Goal: Task Accomplishment & Management: Manage account settings

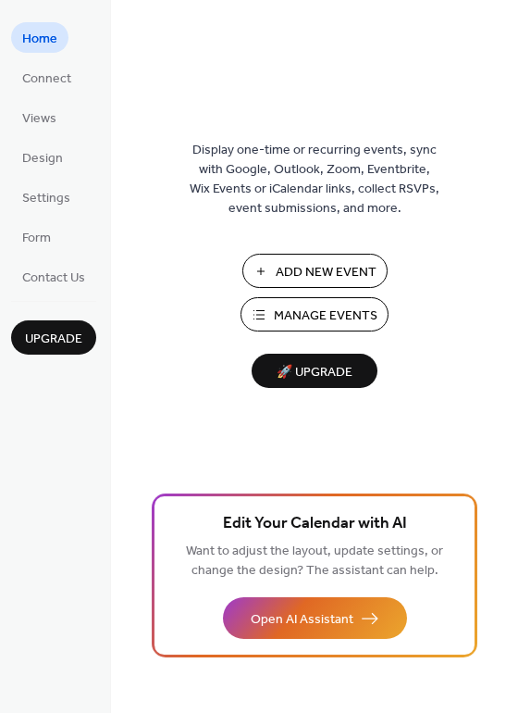
click at [338, 316] on span "Manage Events" at bounding box center [326, 315] width 104 height 19
drag, startPoint x: 512, startPoint y: 52, endPoint x: 515, endPoint y: 80, distance: 28.0
click at [515, 80] on div "Display one-time or recurring events, sync with Google, Outlook, Zoom, Eventbri…" at bounding box center [314, 356] width 407 height 713
drag, startPoint x: 510, startPoint y: 74, endPoint x: 516, endPoint y: 91, distance: 17.9
click at [516, 91] on div "Display one-time or recurring events, sync with Google, Outlook, Zoom, Eventbri…" at bounding box center [314, 386] width 407 height 652
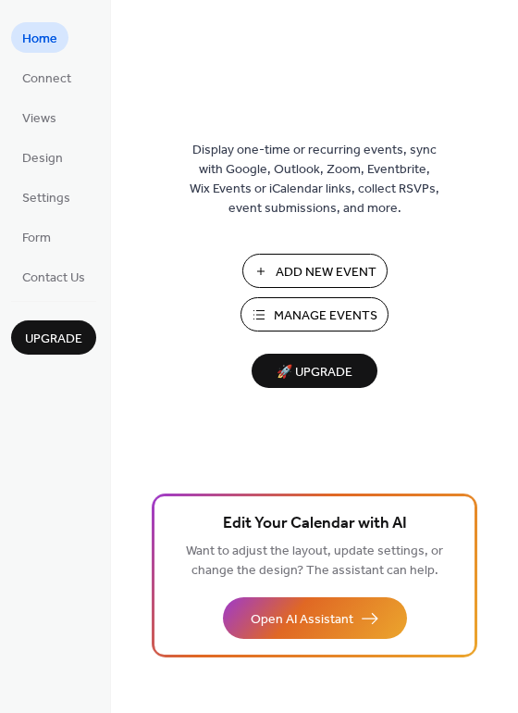
click at [78, 323] on button "Upgrade" at bounding box center [53, 337] width 85 height 34
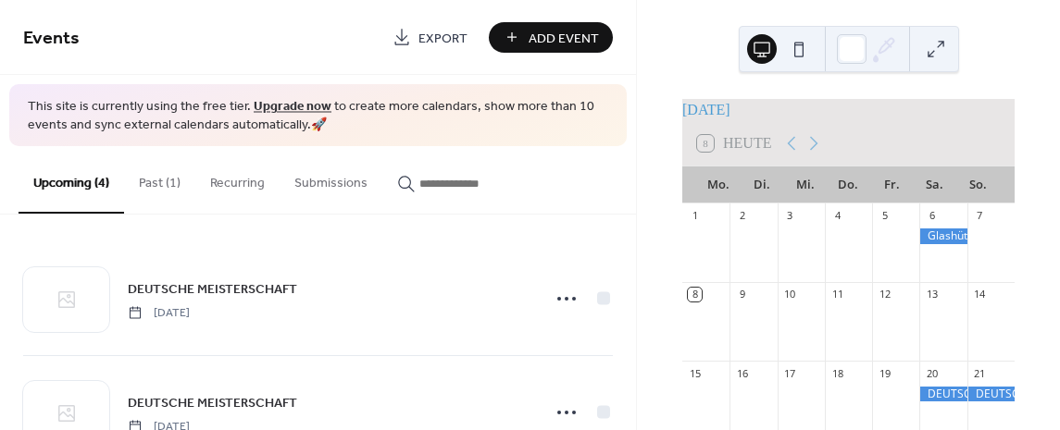
click at [151, 183] on button "Past (1)" at bounding box center [159, 179] width 71 height 66
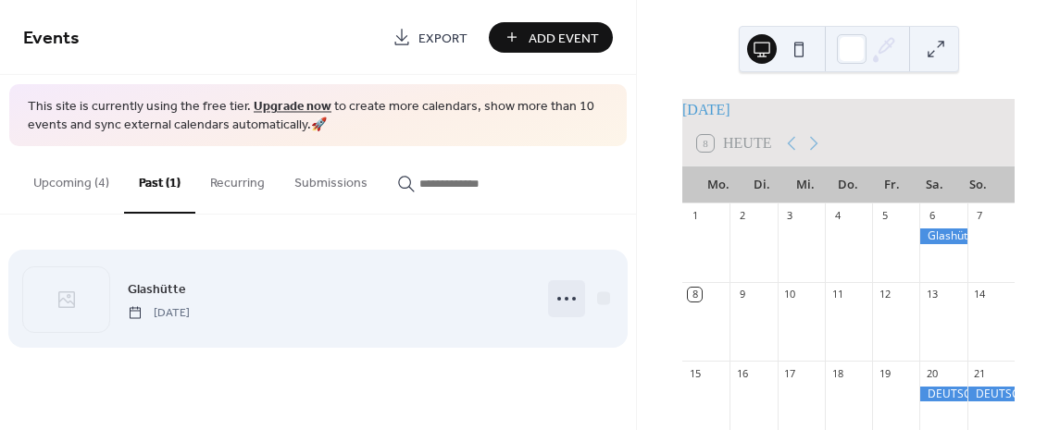
click at [566, 298] on circle at bounding box center [566, 299] width 4 height 4
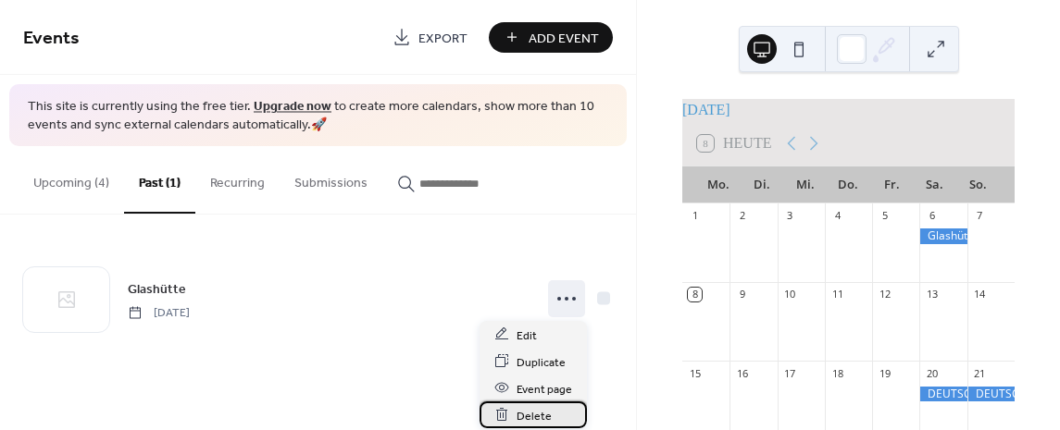
click at [536, 415] on span "Delete" at bounding box center [533, 415] width 35 height 19
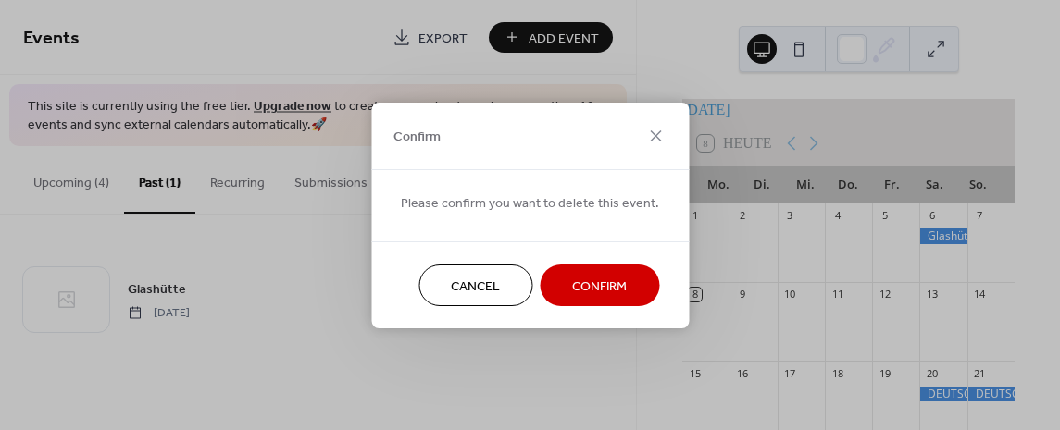
click at [602, 285] on span "Confirm" at bounding box center [599, 286] width 55 height 19
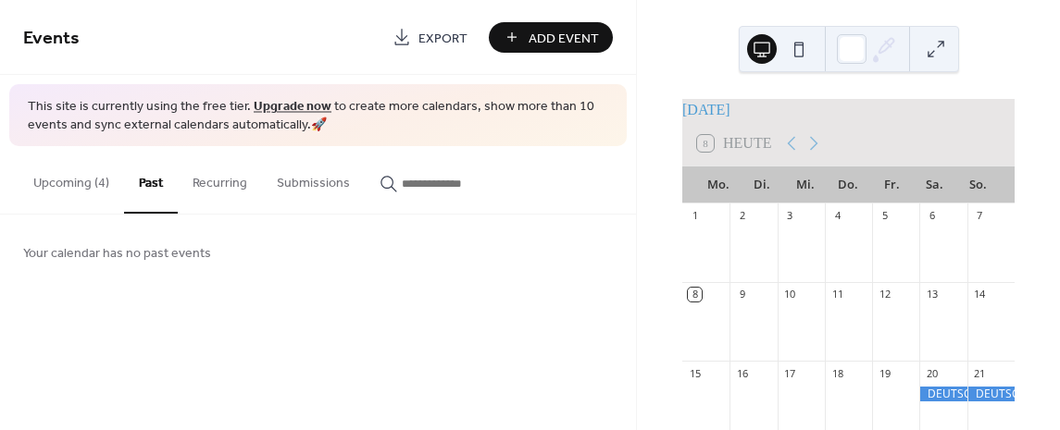
click at [71, 181] on button "Upcoming (4)" at bounding box center [71, 179] width 105 height 66
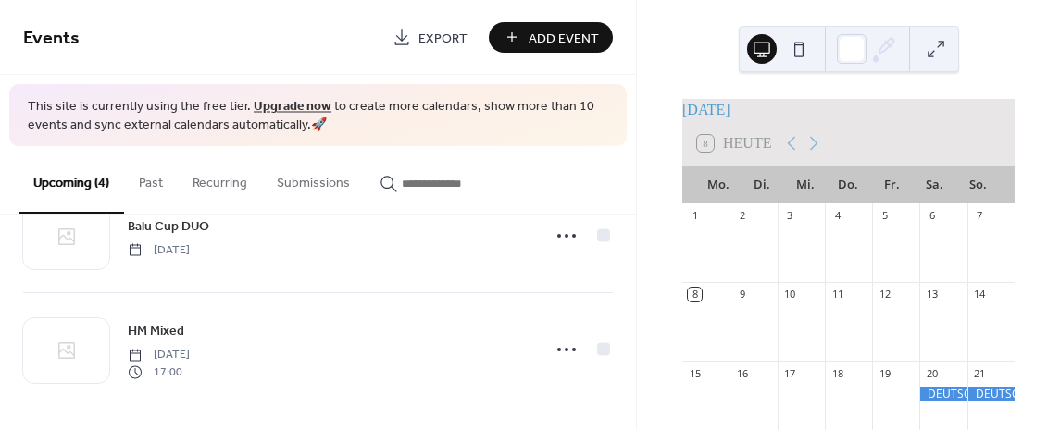
scroll to position [292, 0]
click at [564, 32] on span "Add Event" at bounding box center [563, 38] width 70 height 19
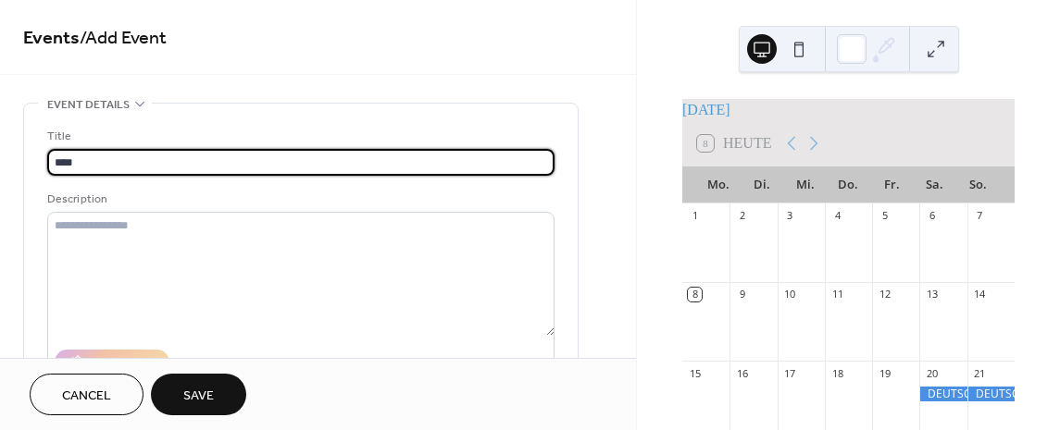
type input "****"
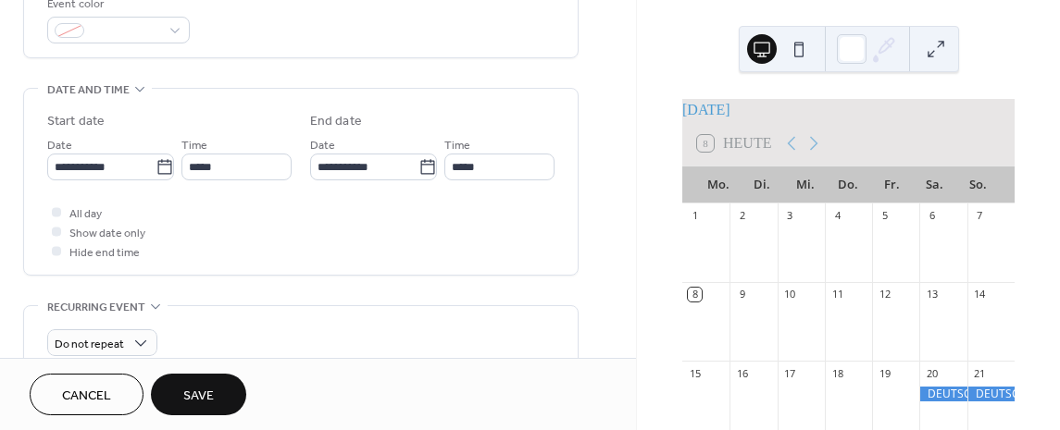
scroll to position [547, 0]
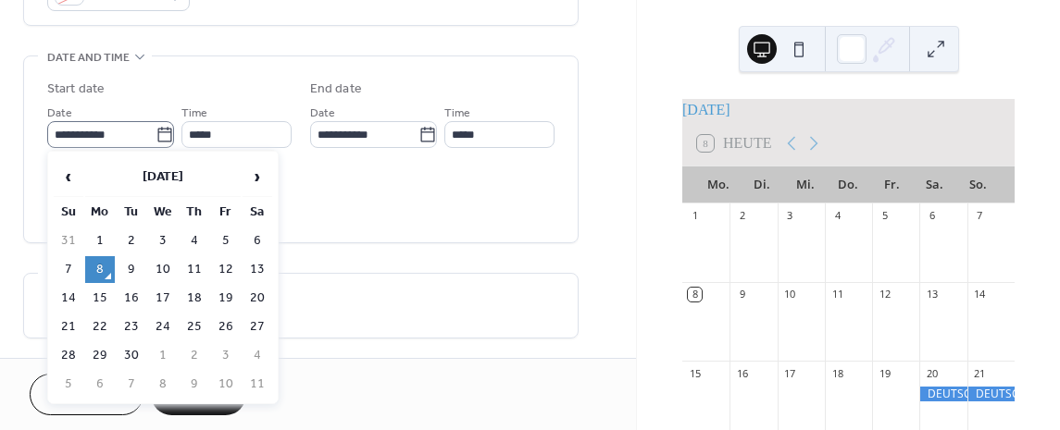
click at [159, 131] on icon at bounding box center [164, 135] width 19 height 19
click at [155, 131] on input "**********" at bounding box center [101, 134] width 108 height 27
click at [254, 175] on span "›" at bounding box center [257, 176] width 28 height 37
click at [259, 267] on td "11" at bounding box center [257, 269] width 30 height 27
type input "**********"
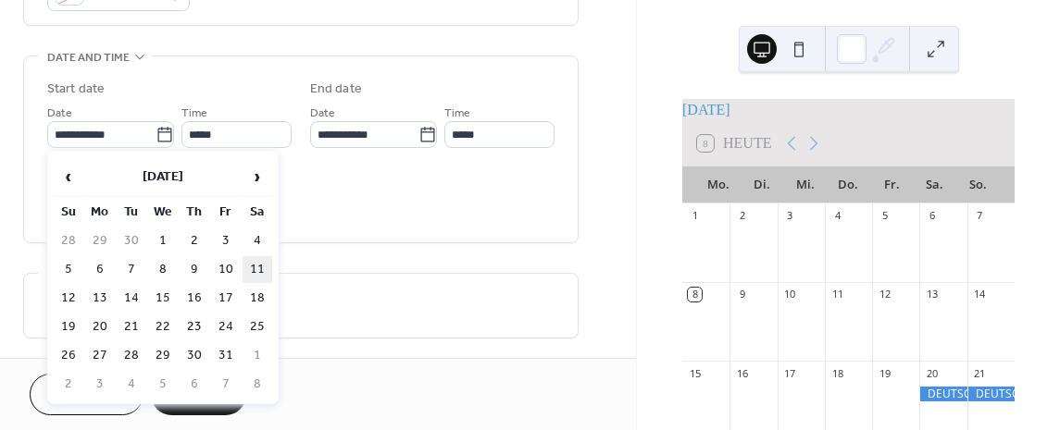
type input "**********"
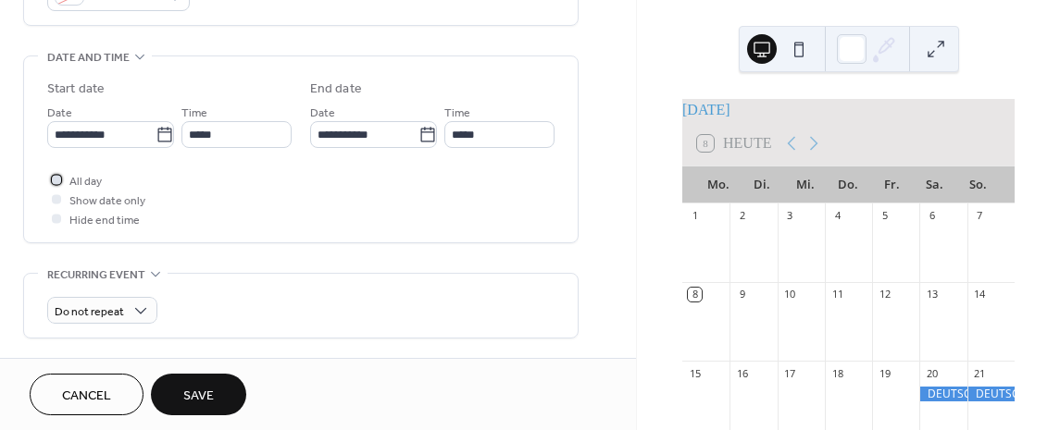
click at [54, 178] on div at bounding box center [56, 179] width 9 height 9
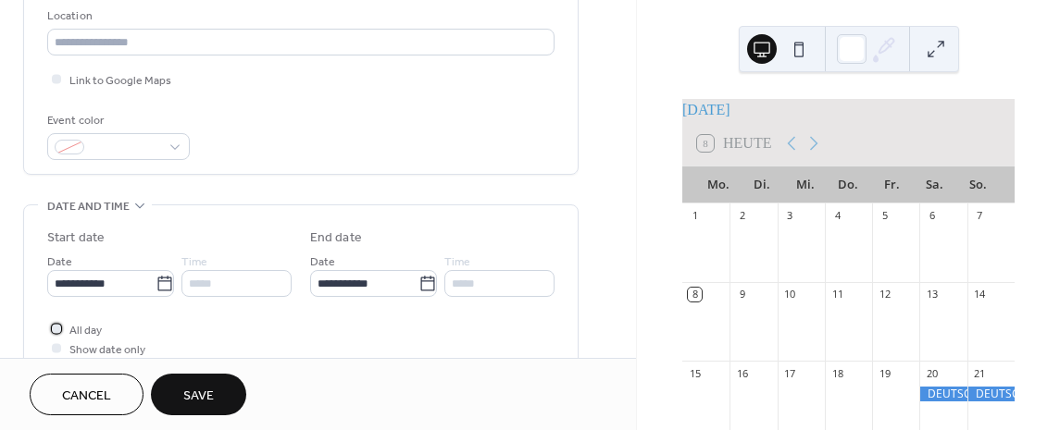
scroll to position [352, 0]
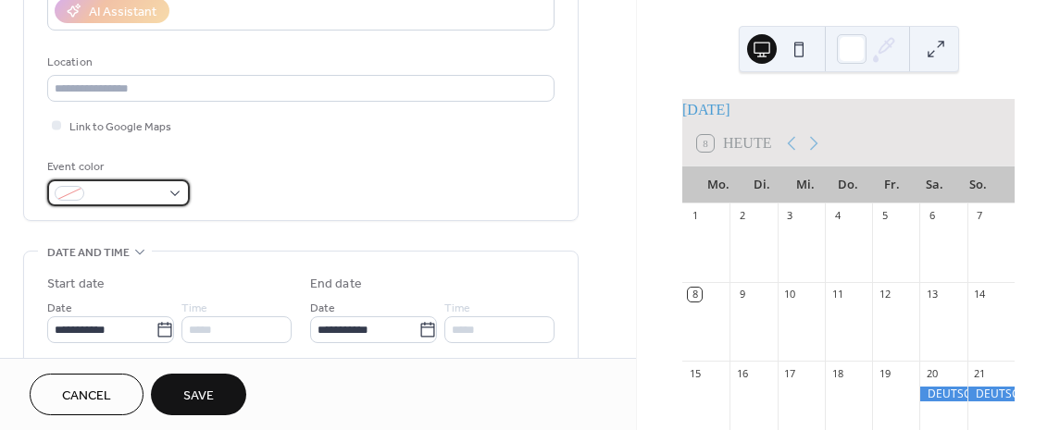
click at [177, 191] on div at bounding box center [118, 193] width 143 height 27
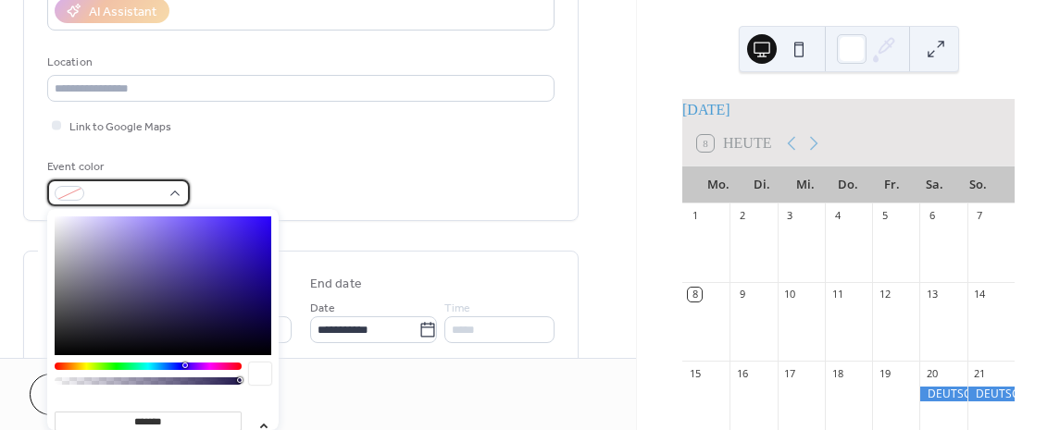
click at [177, 191] on div at bounding box center [118, 193] width 143 height 27
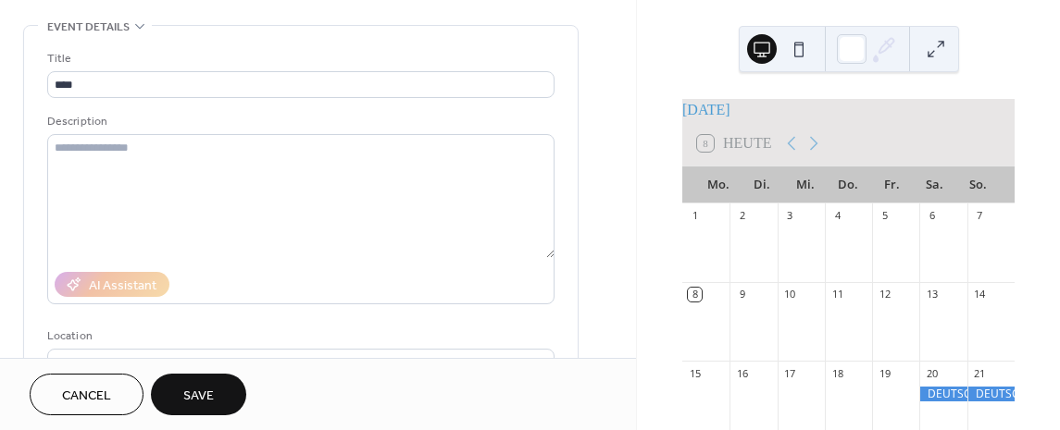
scroll to position [35, 0]
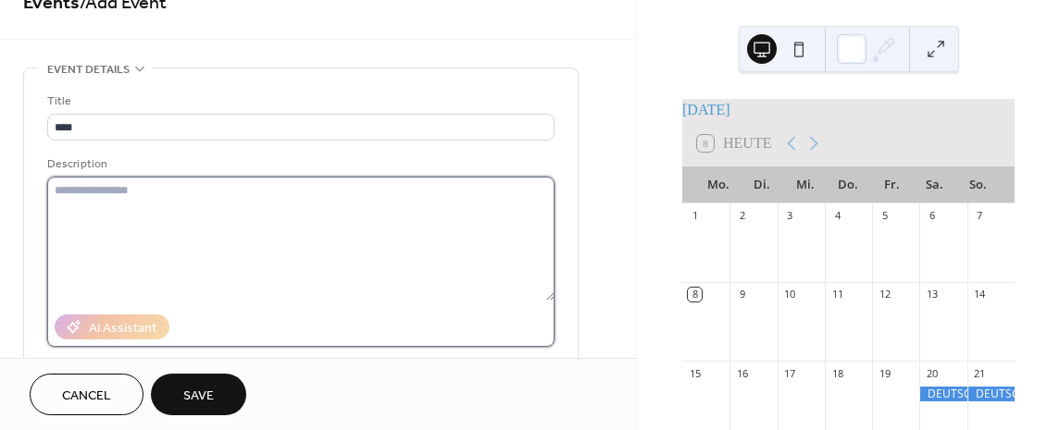
click at [75, 185] on textarea at bounding box center [300, 239] width 507 height 124
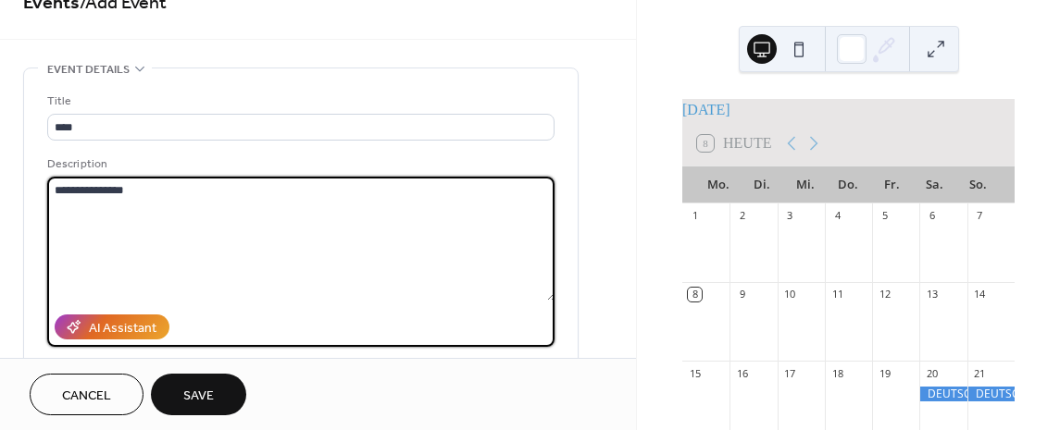
type textarea "**********"
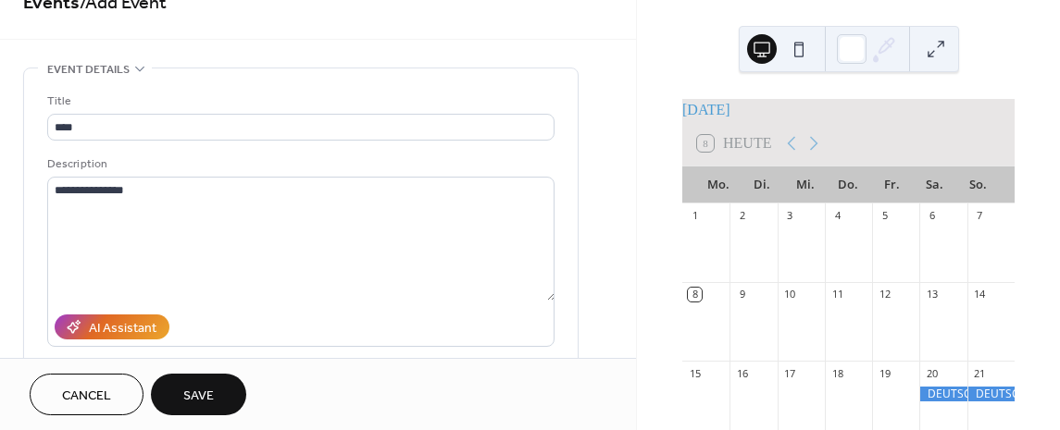
click at [199, 393] on span "Save" at bounding box center [198, 396] width 31 height 19
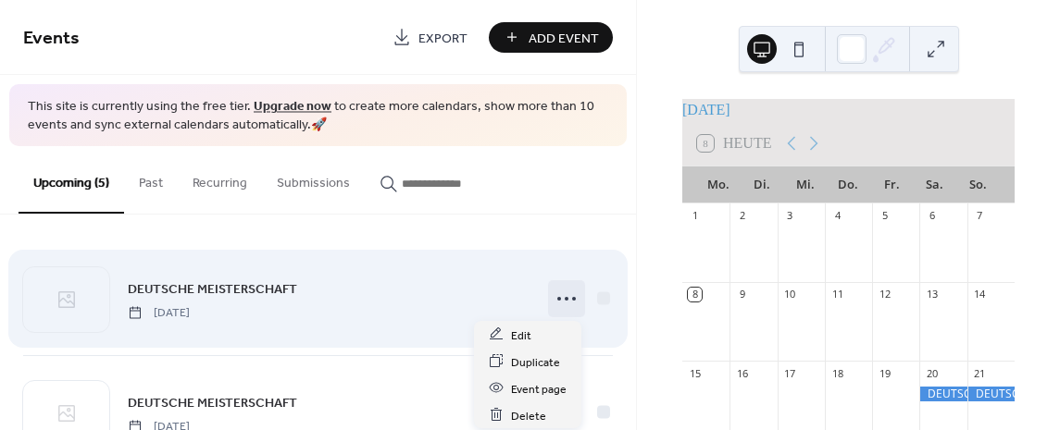
click at [555, 299] on icon at bounding box center [567, 299] width 30 height 30
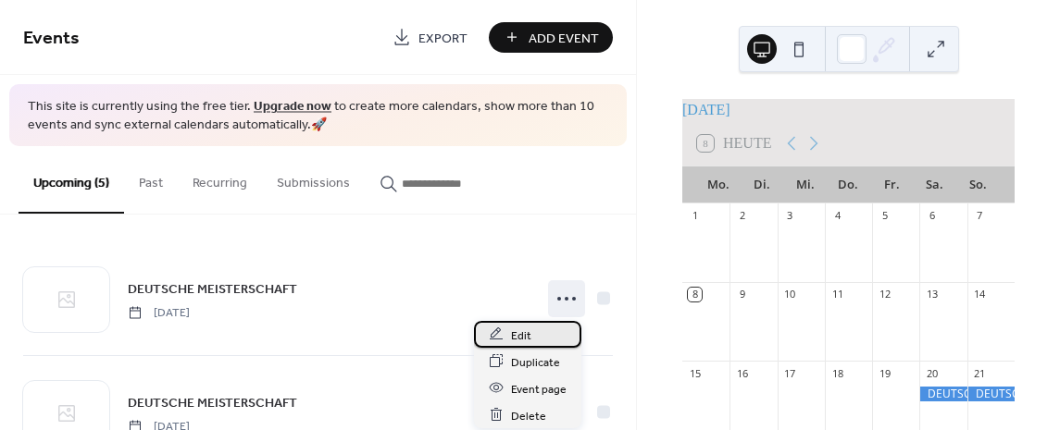
click at [525, 333] on span "Edit" at bounding box center [521, 335] width 20 height 19
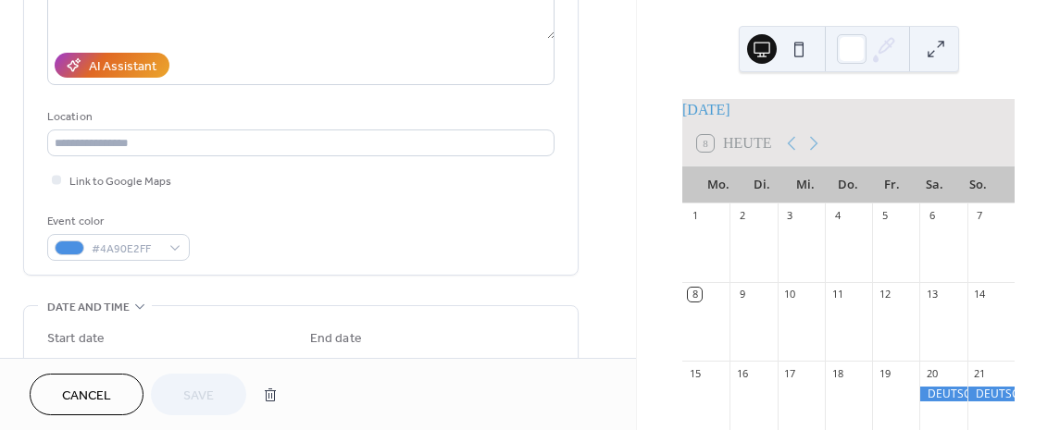
scroll to position [337, 0]
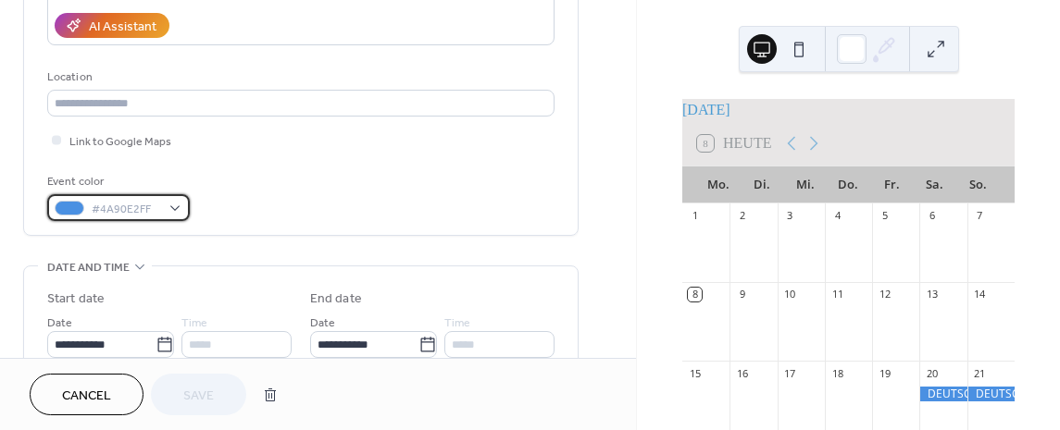
click at [171, 209] on div "#4A90E2FF" at bounding box center [118, 207] width 143 height 27
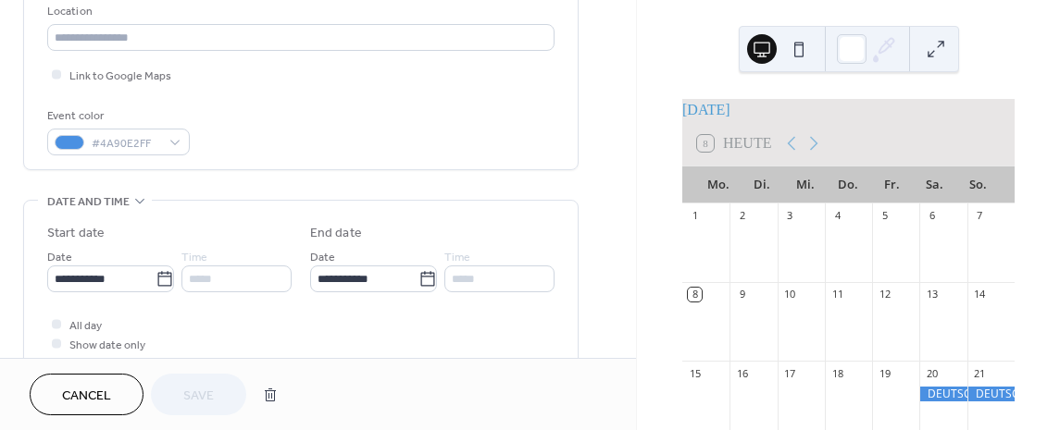
scroll to position [424, 0]
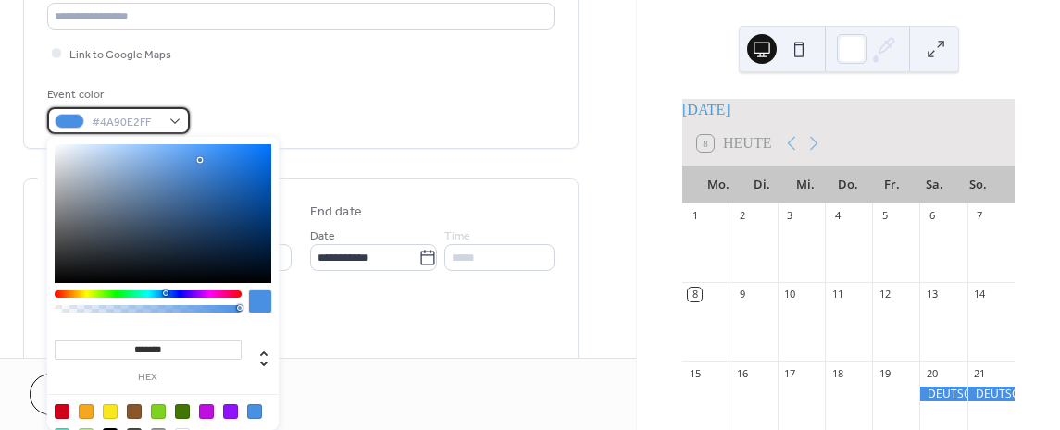
click at [177, 122] on div "#4A90E2FF" at bounding box center [118, 120] width 143 height 27
drag, startPoint x: 121, startPoint y: 350, endPoint x: 187, endPoint y: 350, distance: 65.7
click at [187, 350] on input "*******" at bounding box center [148, 350] width 187 height 19
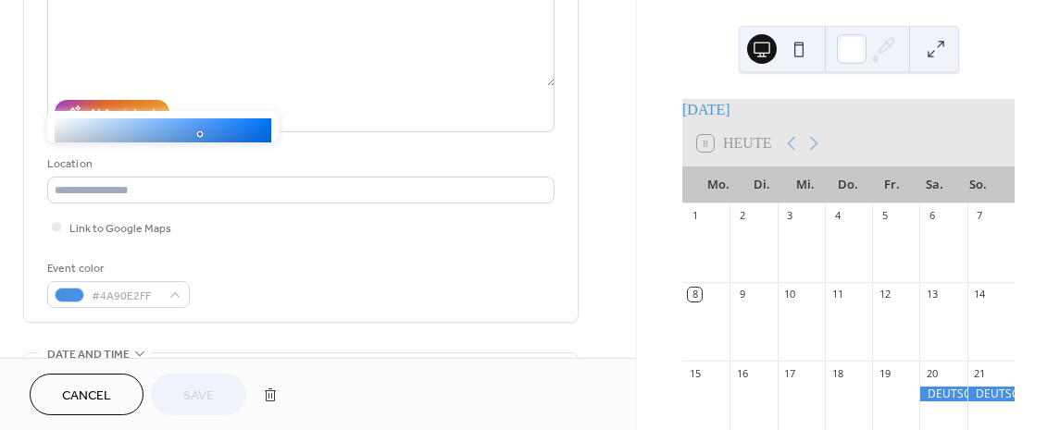
scroll to position [0, 0]
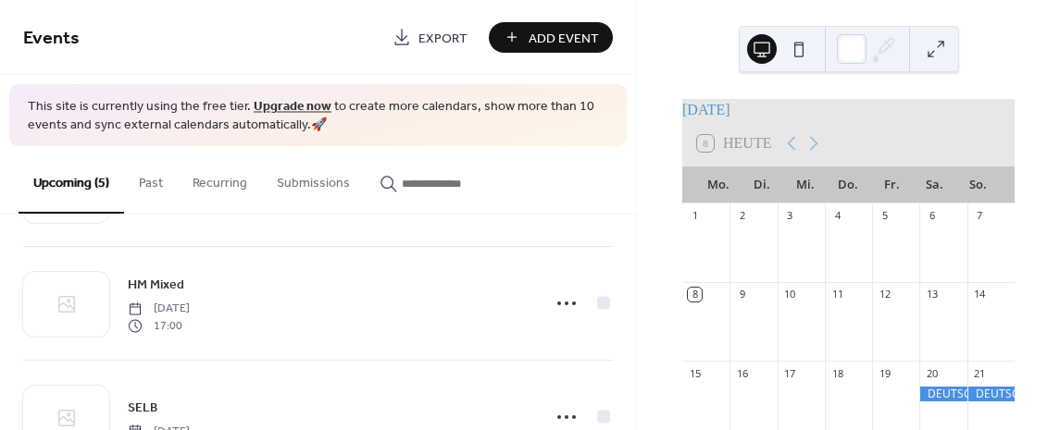
scroll to position [381, 0]
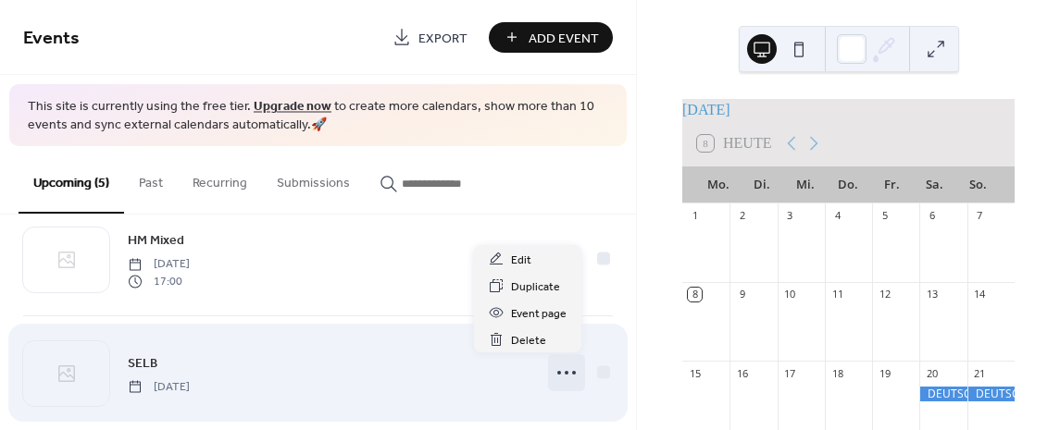
click at [558, 372] on icon at bounding box center [567, 373] width 30 height 30
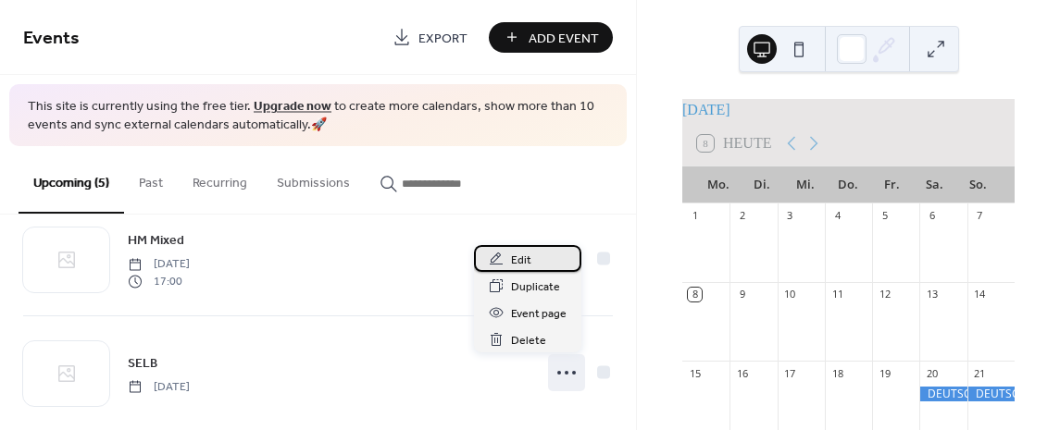
click at [523, 261] on span "Edit" at bounding box center [521, 260] width 20 height 19
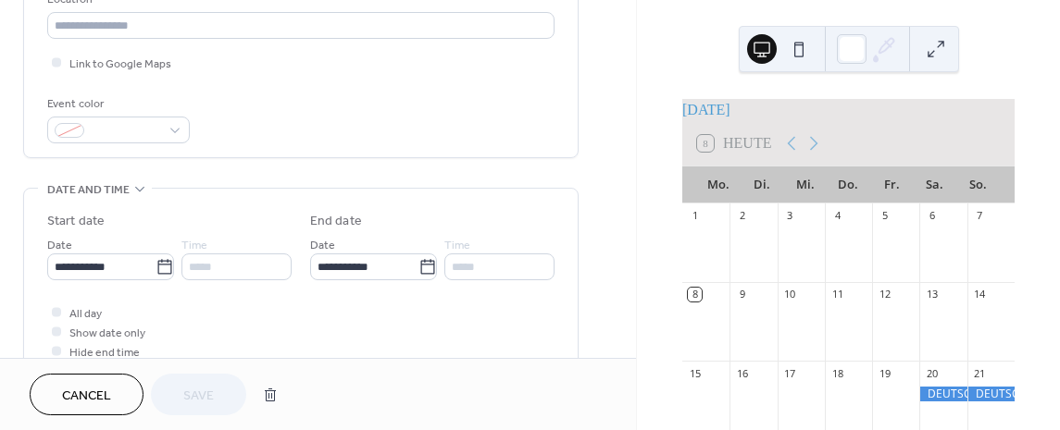
scroll to position [422, 0]
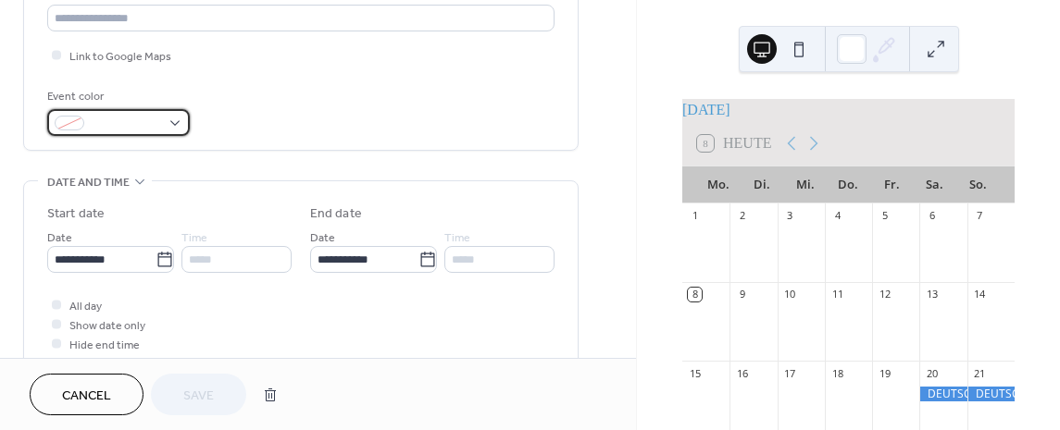
click at [177, 117] on div at bounding box center [118, 122] width 143 height 27
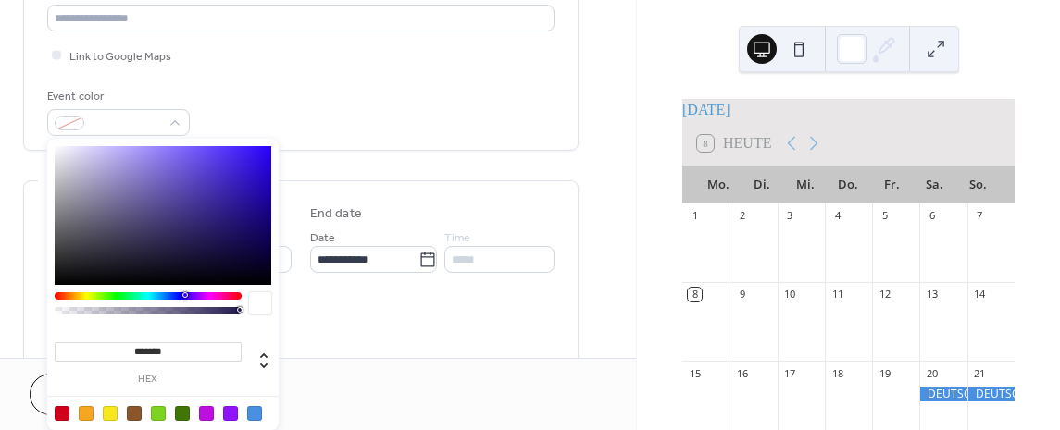
drag, startPoint x: 119, startPoint y: 348, endPoint x: 206, endPoint y: 352, distance: 87.1
click at [206, 352] on input "*******" at bounding box center [148, 351] width 187 height 19
paste input
type input "*******"
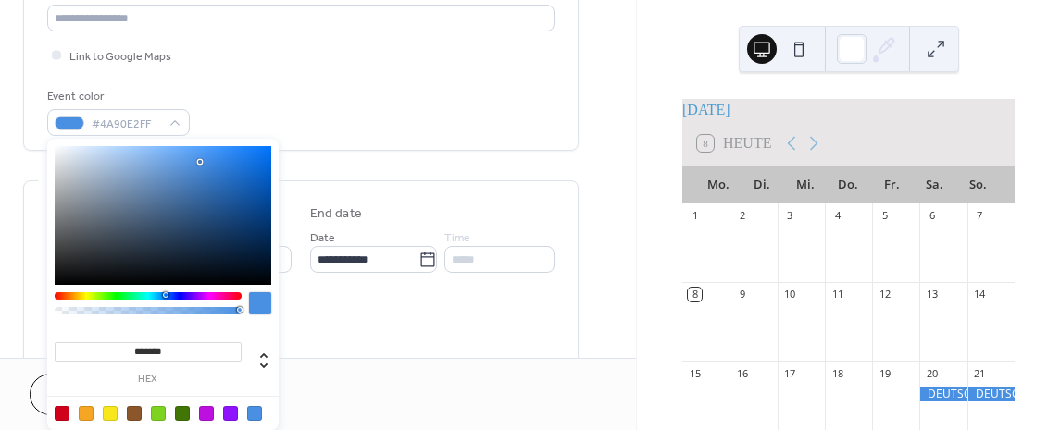
click at [398, 309] on div "All day Show date only Hide end time" at bounding box center [300, 324] width 507 height 58
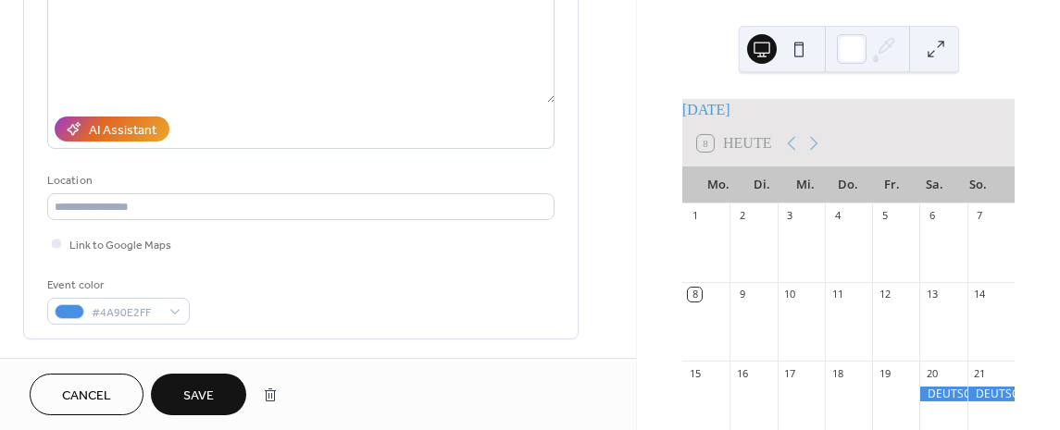
scroll to position [224, 0]
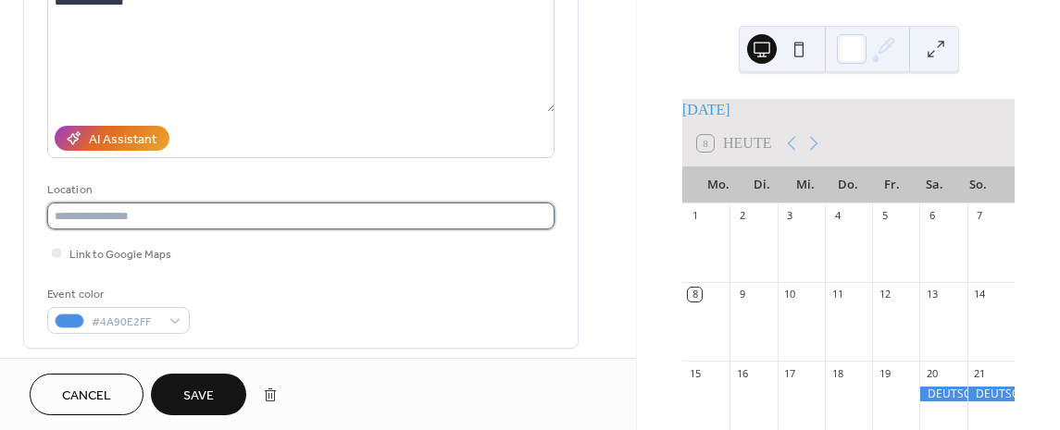
click at [93, 212] on input "text" at bounding box center [300, 216] width 507 height 27
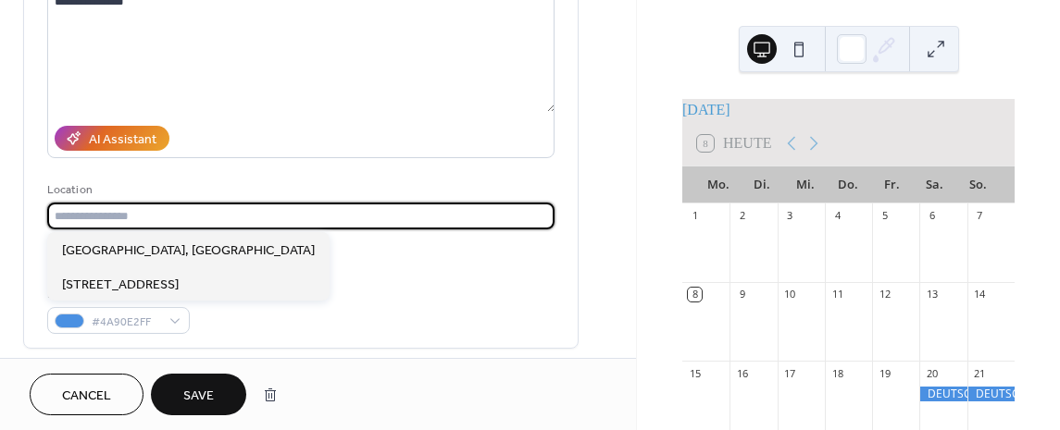
paste input "**********"
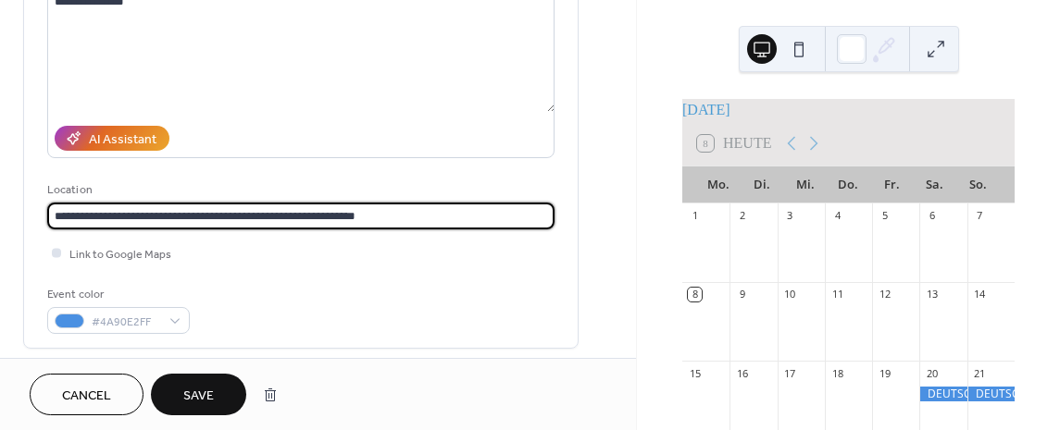
type input "**********"
click at [121, 255] on span "Link to Google Maps" at bounding box center [120, 254] width 102 height 19
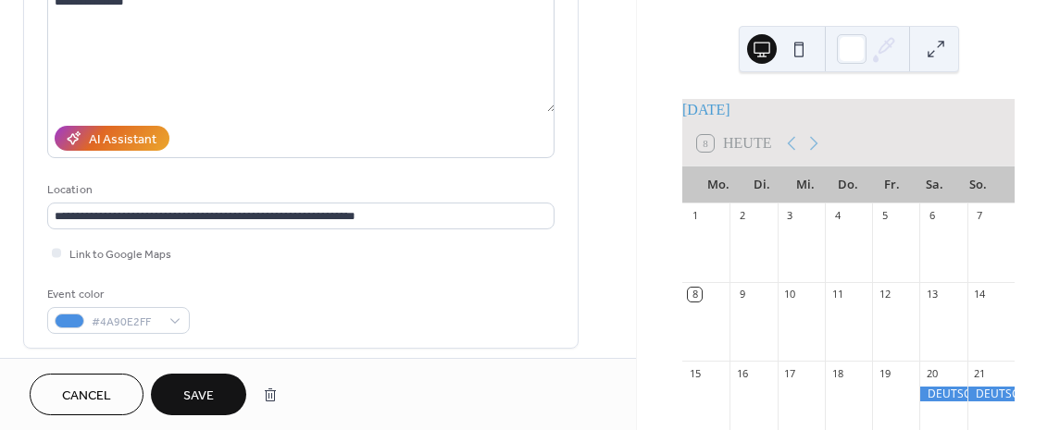
click at [196, 394] on span "Save" at bounding box center [198, 396] width 31 height 19
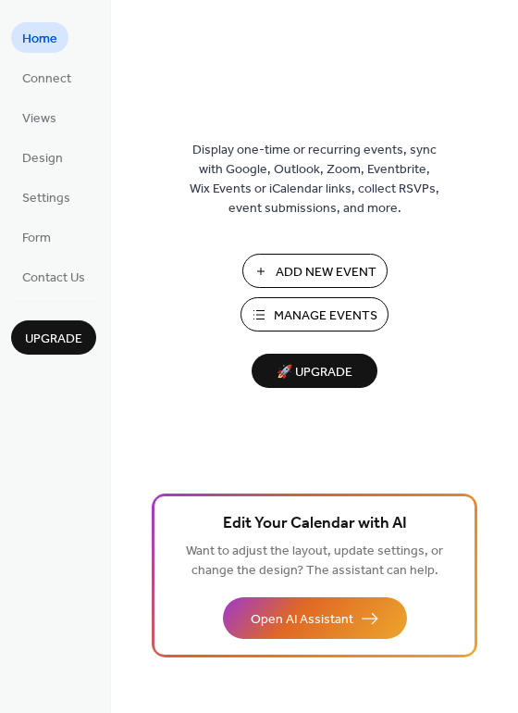
click at [326, 311] on span "Manage Events" at bounding box center [326, 315] width 104 height 19
drag, startPoint x: 512, startPoint y: 105, endPoint x: 506, endPoint y: 122, distance: 17.6
click at [513, 138] on div "Display one-time or recurring events, sync with Google, Outlook, Zoom, Eventbri…" at bounding box center [314, 386] width 407 height 652
drag, startPoint x: 515, startPoint y: 69, endPoint x: 515, endPoint y: 91, distance: 21.3
click at [515, 91] on div "Display one-time or recurring events, sync with Google, Outlook, Zoom, Eventbri…" at bounding box center [314, 386] width 407 height 652
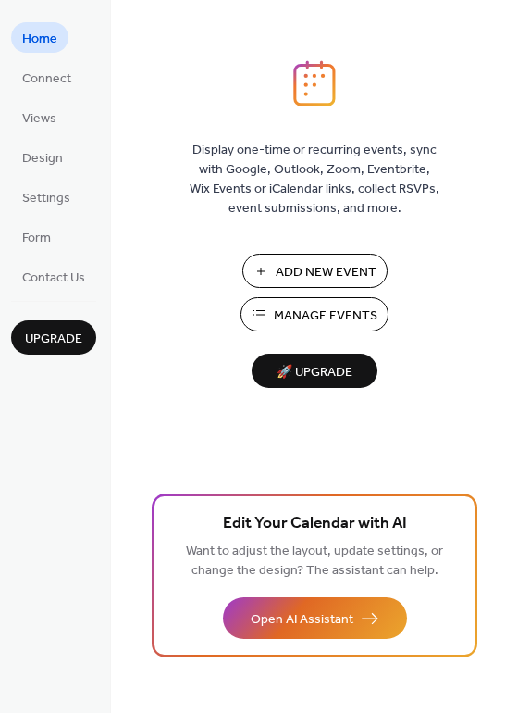
drag, startPoint x: 513, startPoint y: 34, endPoint x: 515, endPoint y: 57, distance: 23.2
click at [515, 57] on div "Display one-time or recurring events, sync with Google, Outlook, Zoom, Eventbri…" at bounding box center [314, 356] width 407 height 713
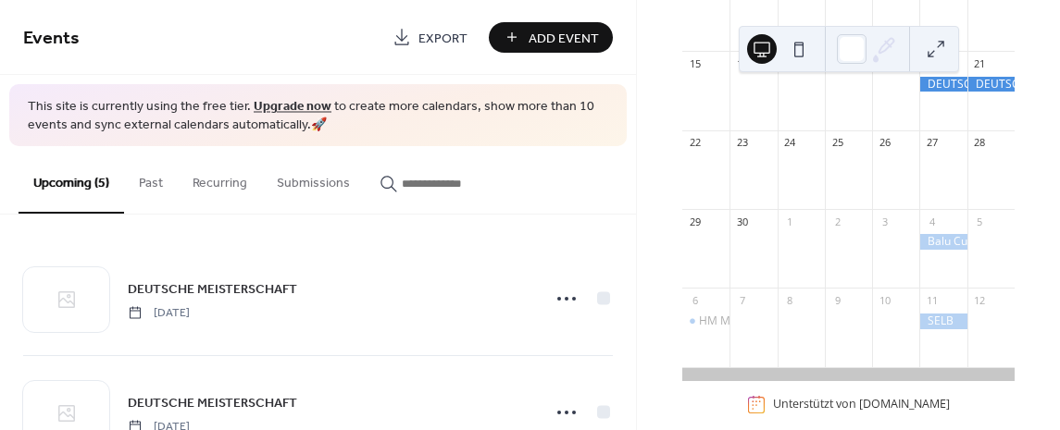
scroll to position [342, 0]
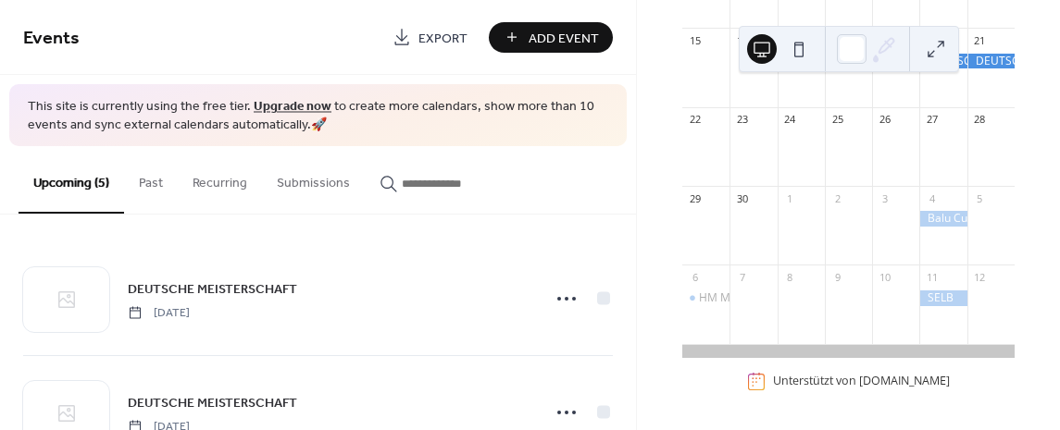
click at [932, 296] on div at bounding box center [942, 299] width 47 height 16
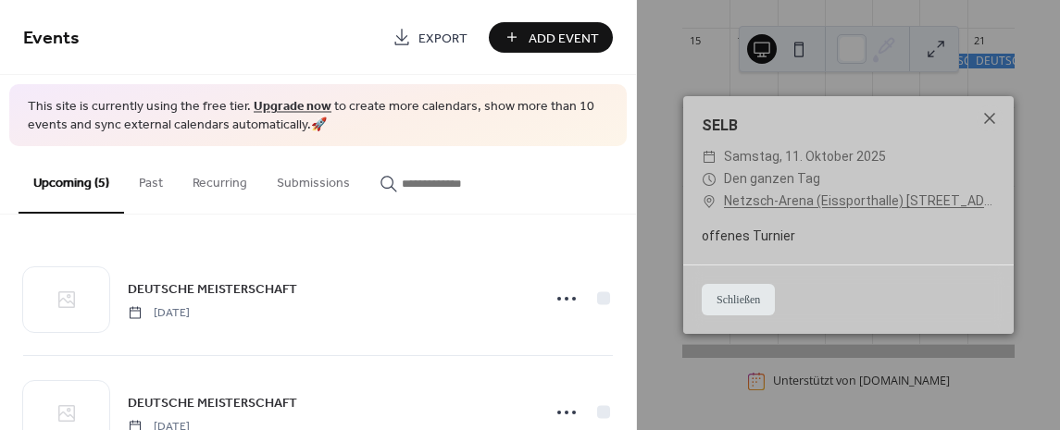
click at [743, 297] on button "Schließen" at bounding box center [737, 299] width 73 height 31
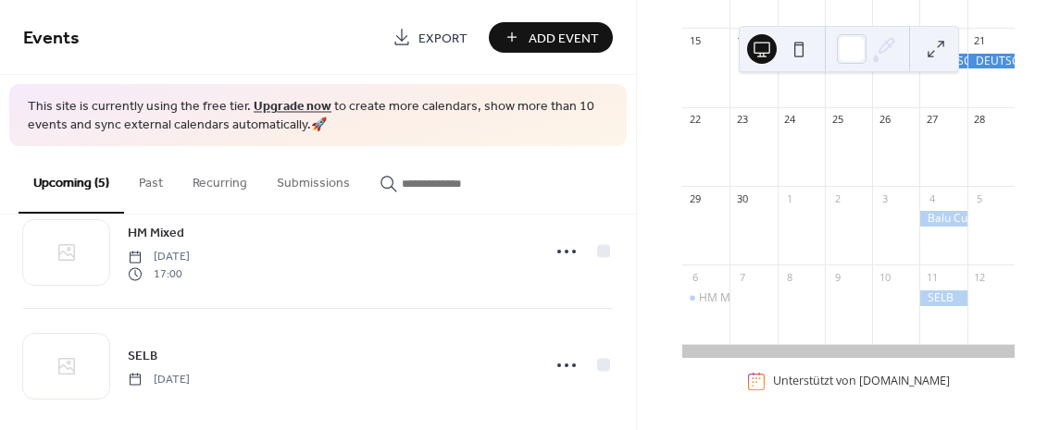
scroll to position [405, 0]
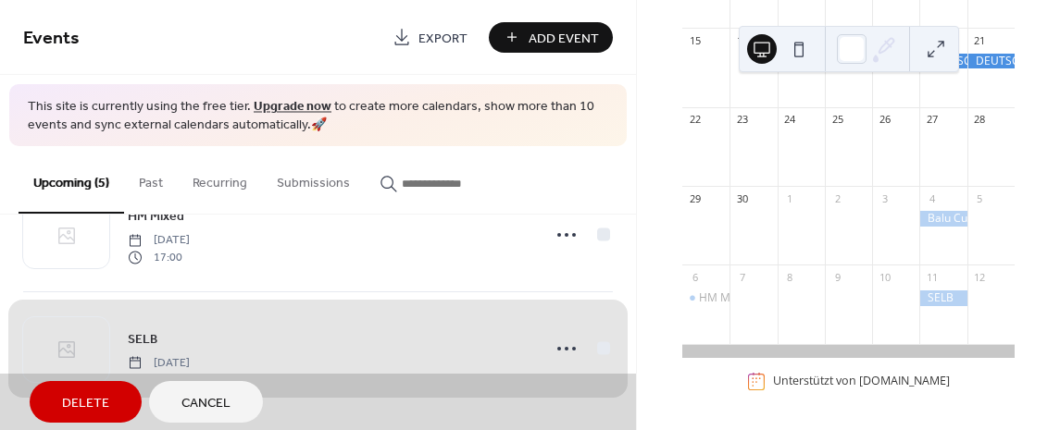
click at [663, 396] on div "September 2025 8 Heute Mo. Di. Mi. Do. Fr. Sa. So. 1 2 3 4 5 6 7 8 9 10 11 12 1…" at bounding box center [848, 215] width 423 height 430
click at [428, 341] on div "SELB Saturday, October 11, 2025" at bounding box center [317, 348] width 589 height 114
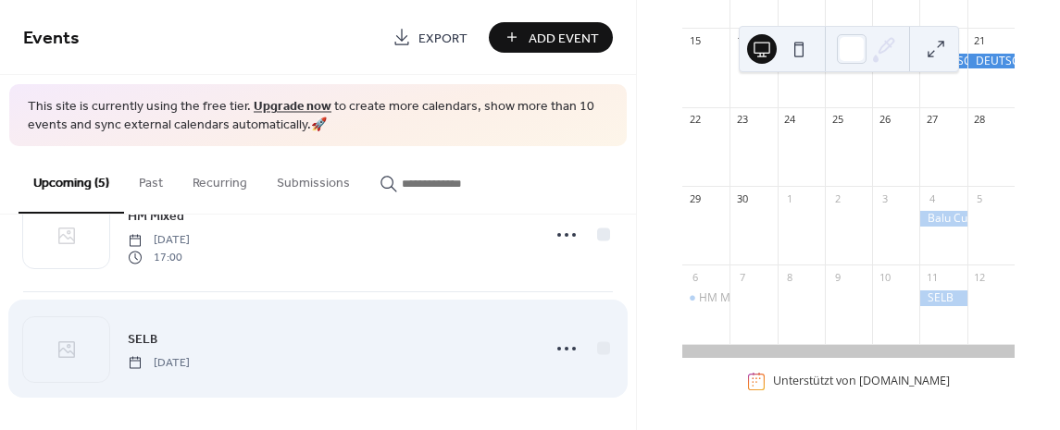
click at [417, 359] on div "SELB Saturday, October 11, 2025" at bounding box center [329, 350] width 402 height 42
click at [564, 347] on circle at bounding box center [566, 349] width 4 height 4
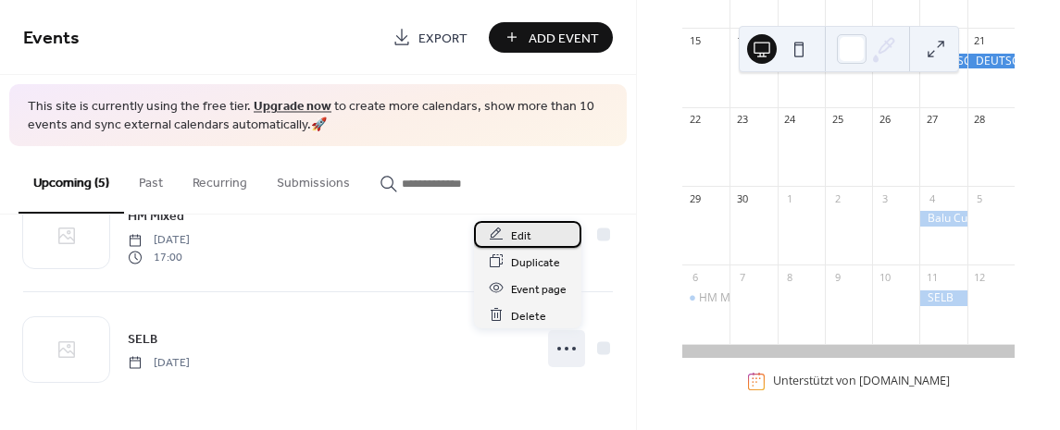
click at [523, 235] on span "Edit" at bounding box center [521, 235] width 20 height 19
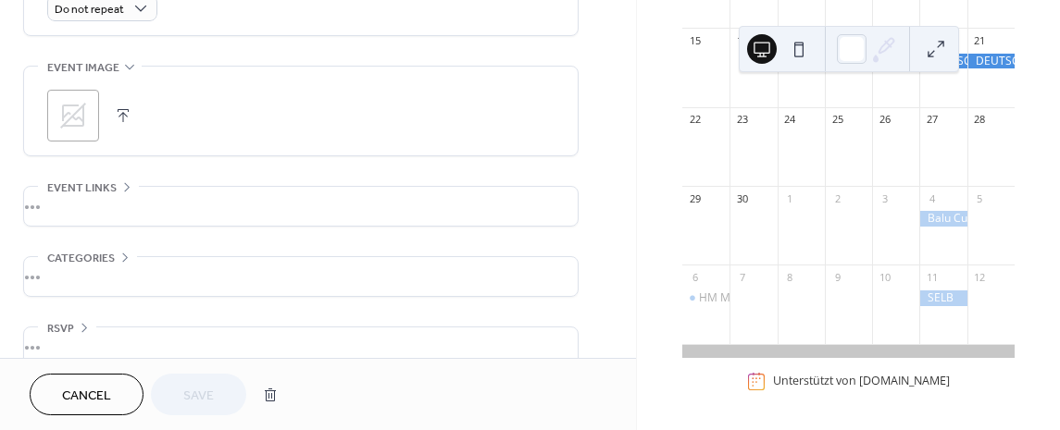
scroll to position [874, 0]
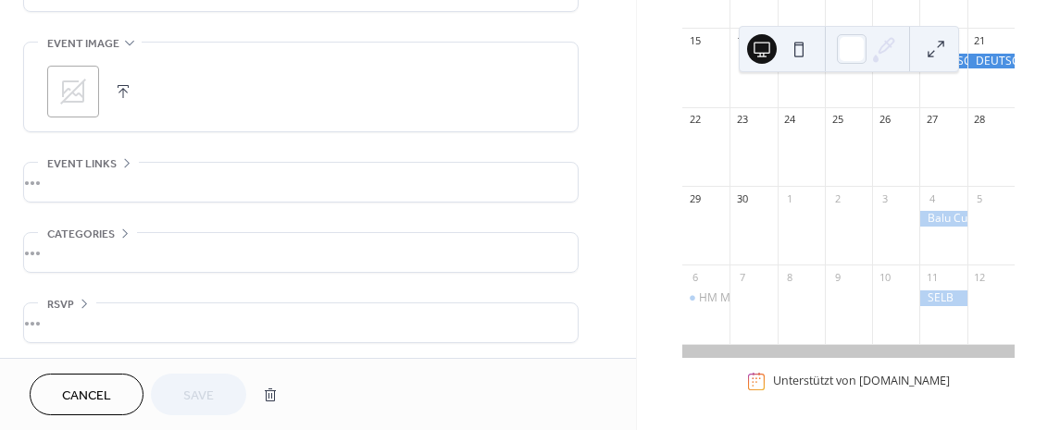
click at [193, 395] on div "Cancel Save" at bounding box center [158, 395] width 257 height 42
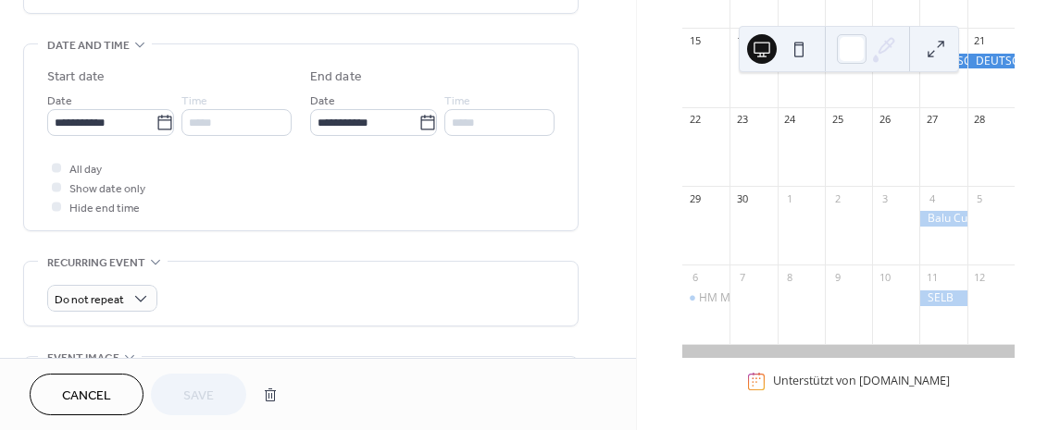
click at [57, 185] on div at bounding box center [56, 186] width 9 height 9
click at [55, 183] on div at bounding box center [56, 186] width 9 height 9
click at [56, 165] on icon at bounding box center [57, 168] width 6 height 6
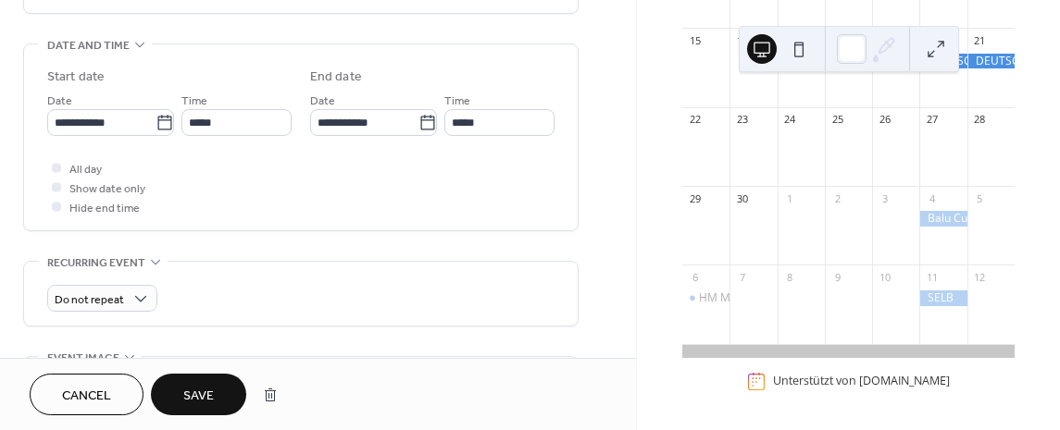
click at [196, 395] on span "Save" at bounding box center [198, 396] width 31 height 19
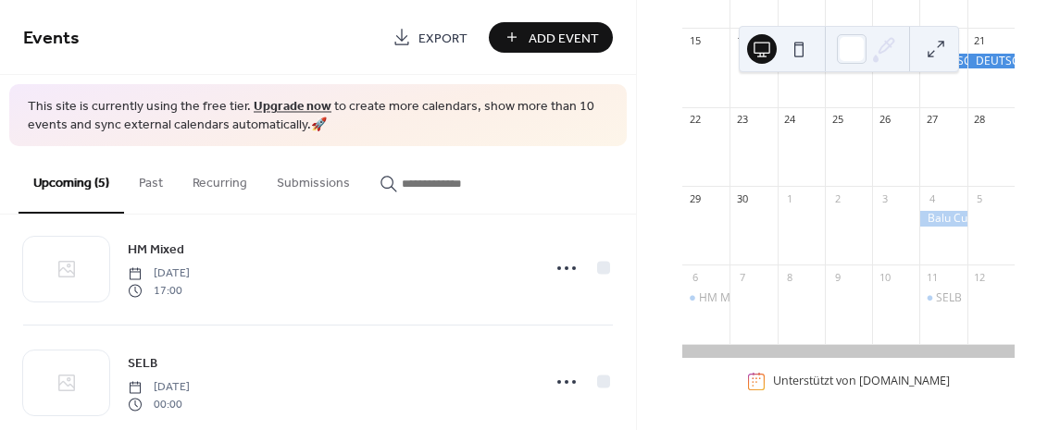
scroll to position [405, 0]
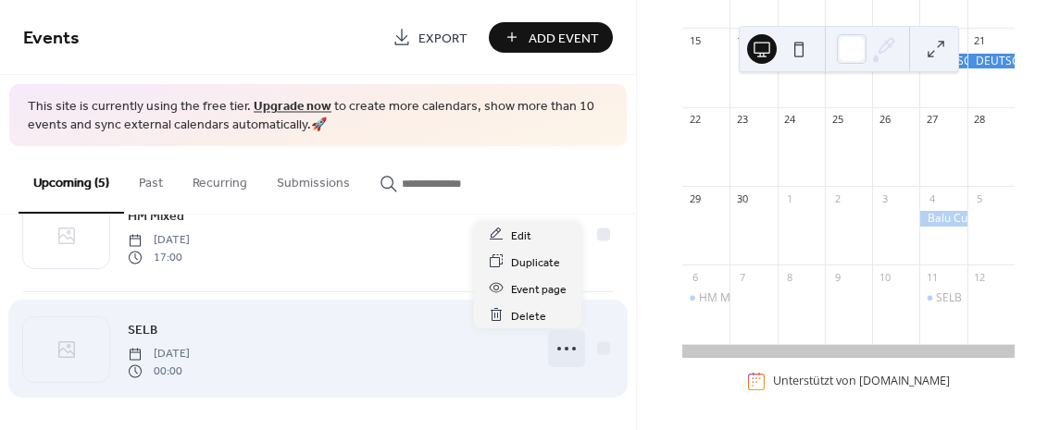
click at [564, 345] on icon at bounding box center [567, 349] width 30 height 30
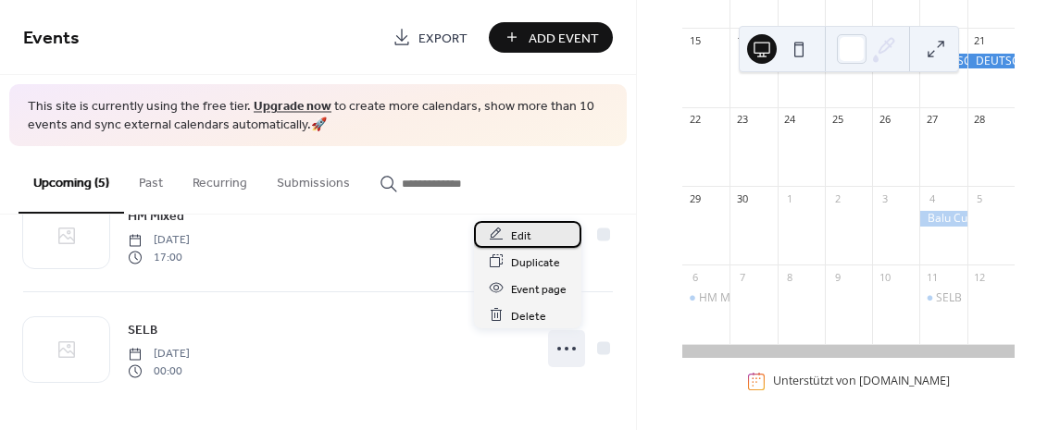
click at [535, 232] on div "Edit" at bounding box center [527, 234] width 107 height 27
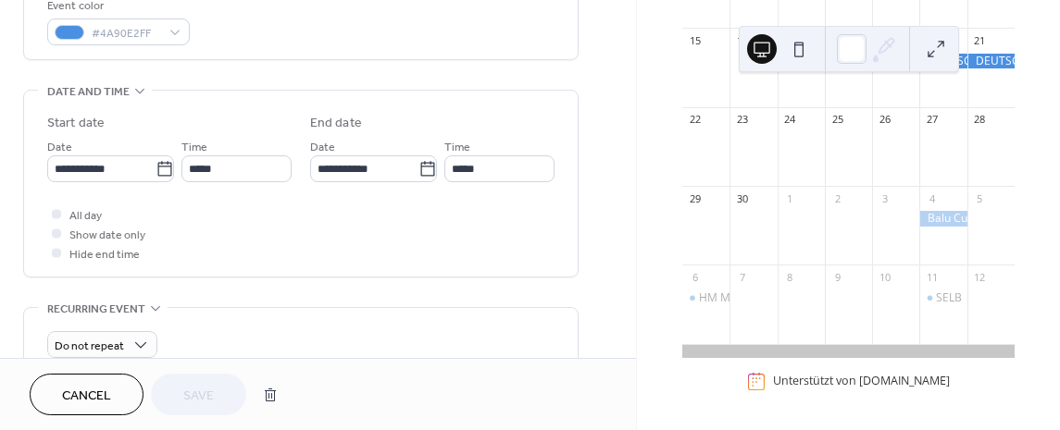
scroll to position [515, 0]
click at [56, 210] on div at bounding box center [56, 211] width 9 height 9
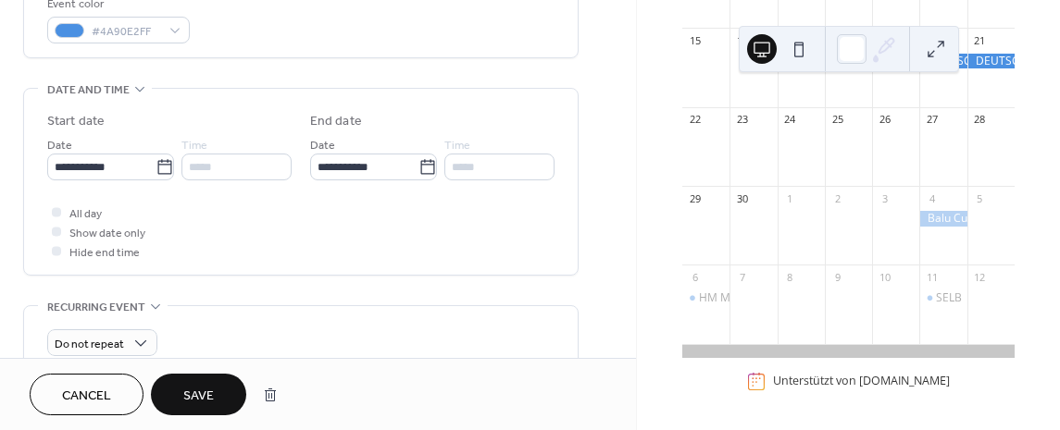
click at [203, 392] on span "Save" at bounding box center [198, 396] width 31 height 19
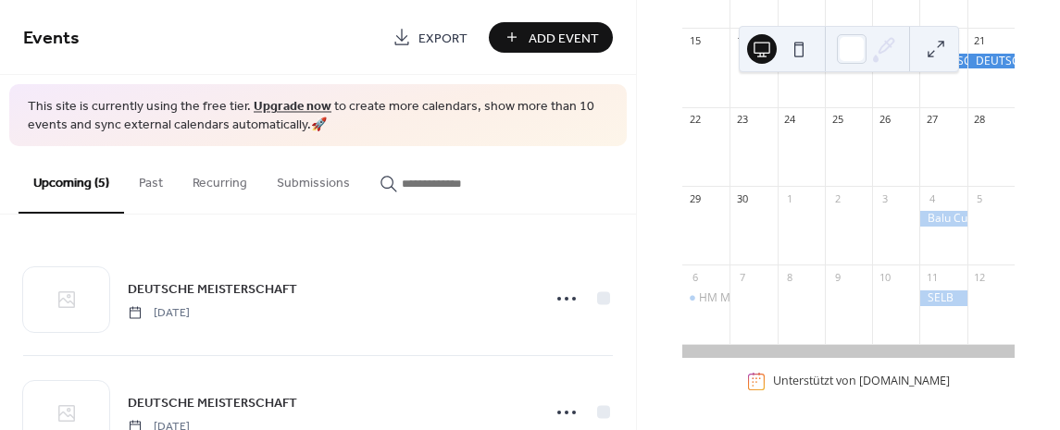
click at [1026, 111] on div "September 2025 8 Heute Mo. Di. Mi. Do. Fr. Sa. So. 1 2 3 4 5 6 7 8 9 10 11 12 1…" at bounding box center [848, 215] width 423 height 430
